Goal: Task Accomplishment & Management: Complete application form

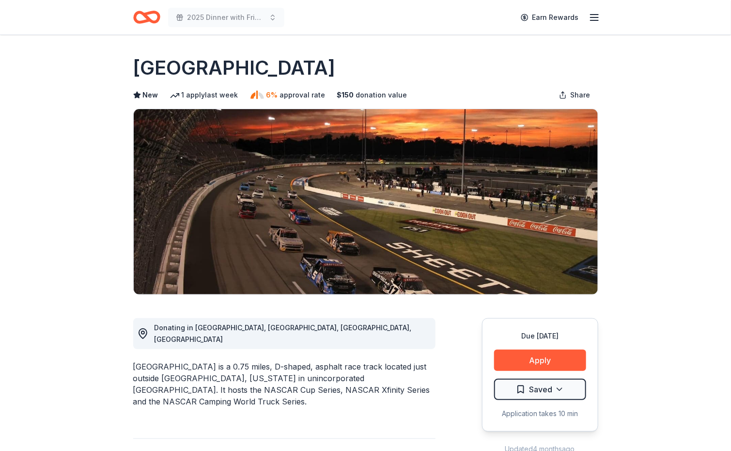
click at [485, 71] on div "Richmond Raceway" at bounding box center [365, 67] width 465 height 27
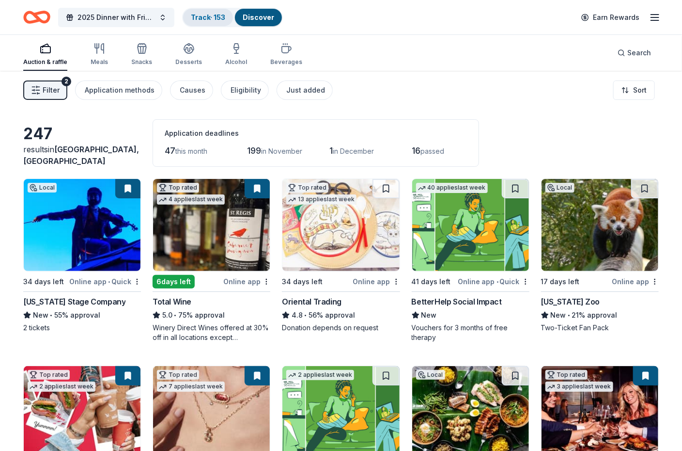
click at [214, 17] on link "Track · 153" at bounding box center [208, 17] width 34 height 8
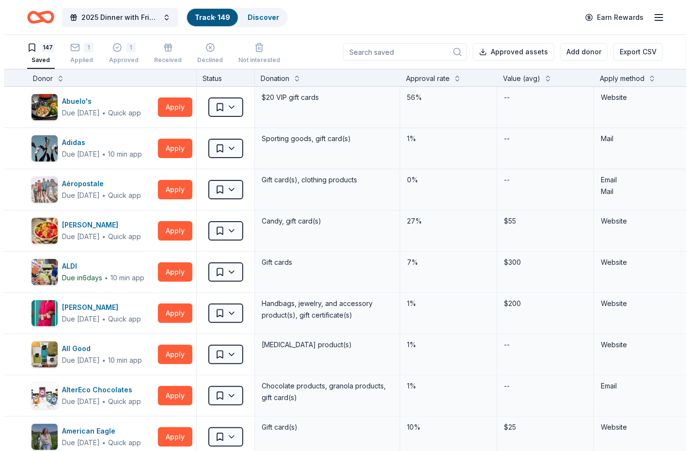
scroll to position [0, 0]
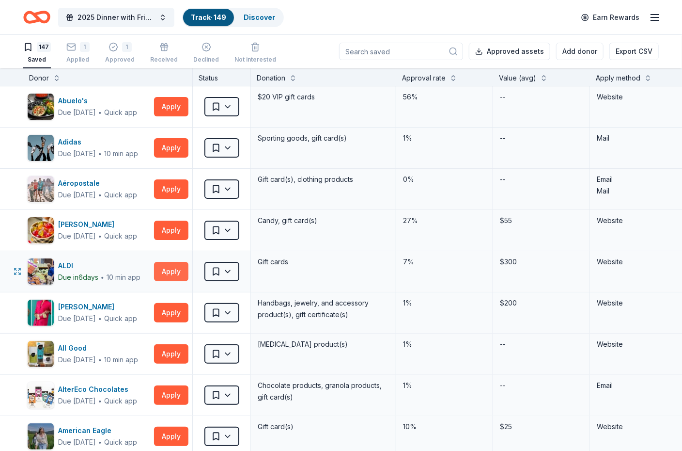
click at [170, 269] on button "Apply" at bounding box center [171, 271] width 34 height 19
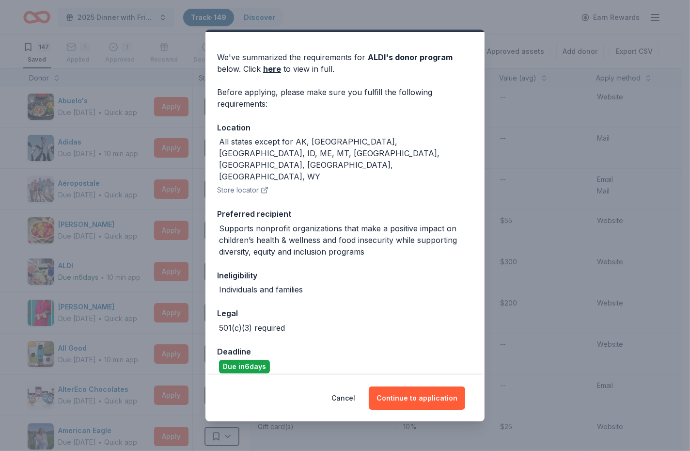
scroll to position [38, 0]
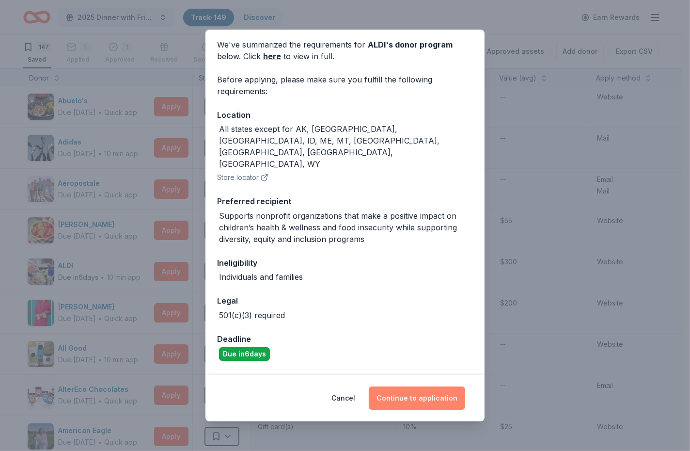
click at [417, 399] on button "Continue to application" at bounding box center [417, 397] width 96 height 23
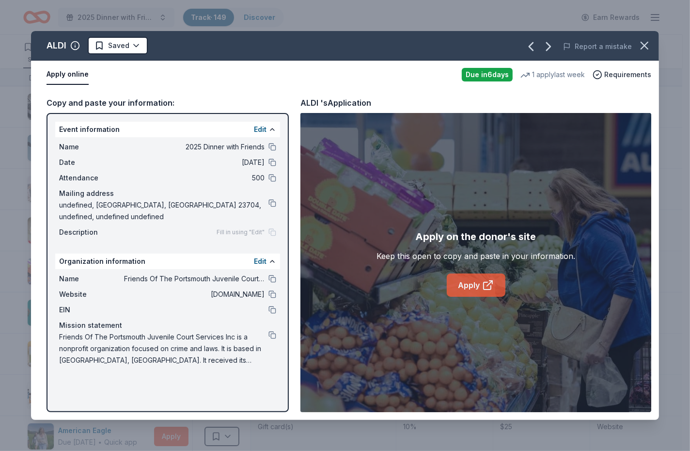
click at [470, 280] on link "Apply" at bounding box center [476, 284] width 59 height 23
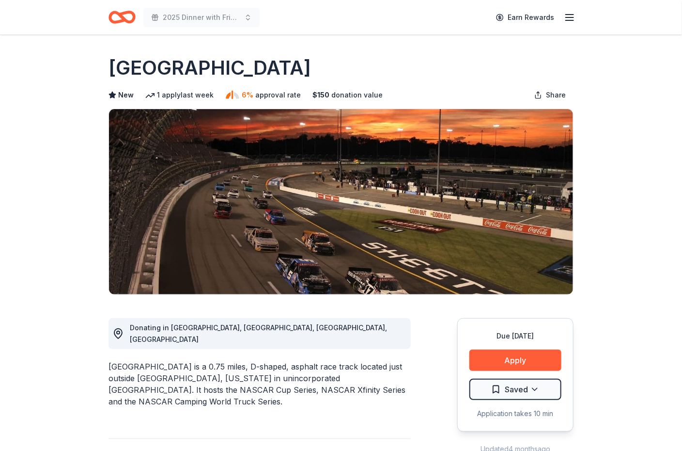
drag, startPoint x: 33, startPoint y: 64, endPoint x: 25, endPoint y: 43, distance: 22.7
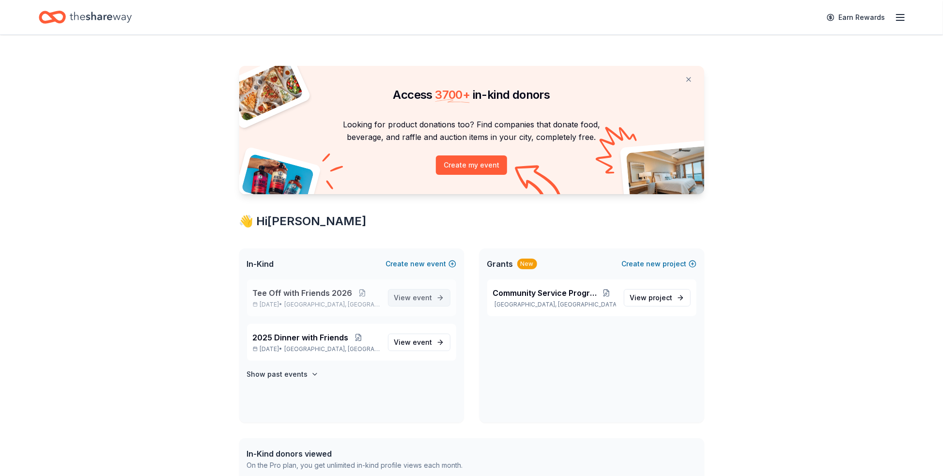
click at [409, 296] on span "View event" at bounding box center [413, 298] width 38 height 12
